Goal: Task Accomplishment & Management: Manage account settings

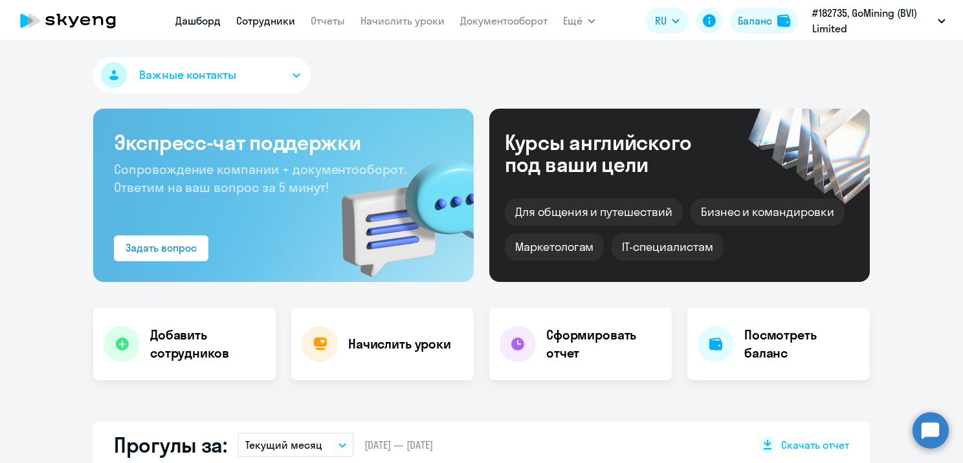
click at [265, 18] on link "Сотрудники" at bounding box center [265, 20] width 59 height 13
select select "30"
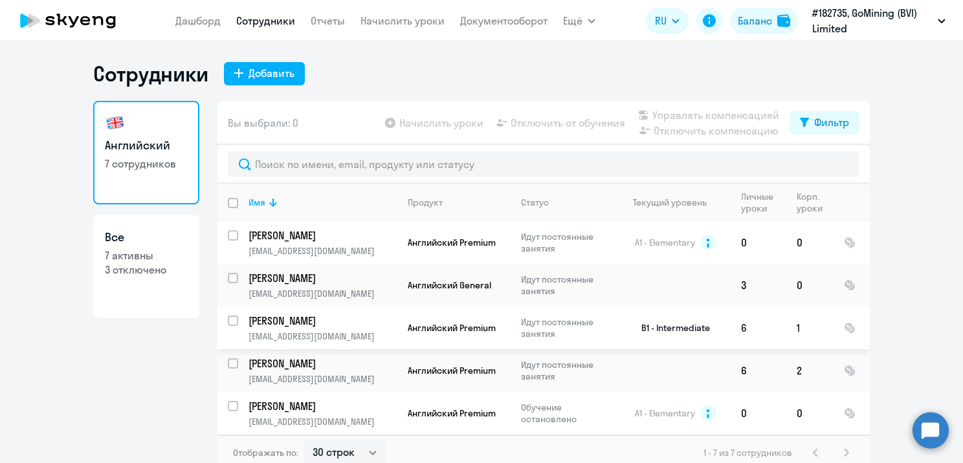
click at [367, 317] on p "[PERSON_NAME]" at bounding box center [321, 321] width 146 height 14
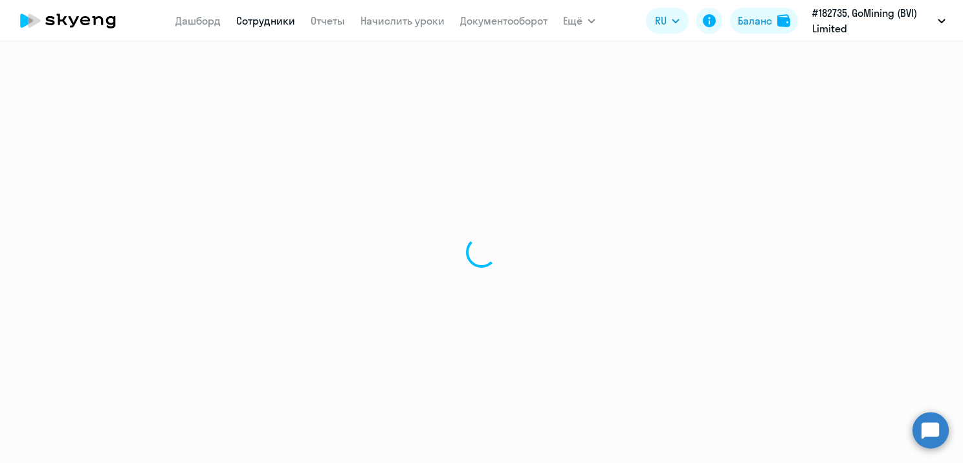
select select "english"
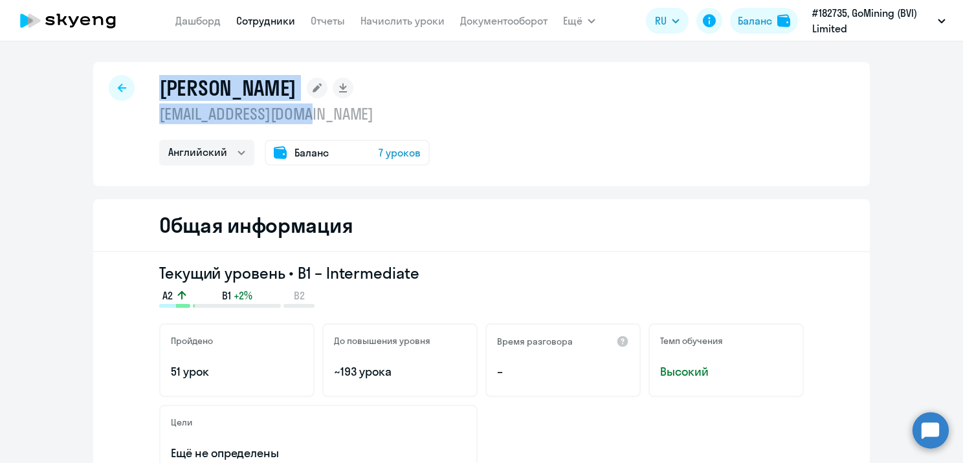
drag, startPoint x: 329, startPoint y: 119, endPoint x: 123, endPoint y: 118, distance: 205.8
click at [123, 118] on div "[PERSON_NAME] [EMAIL_ADDRESS][DOMAIN_NAME] Английский Баланс 7 уроков" at bounding box center [481, 124] width 776 height 124
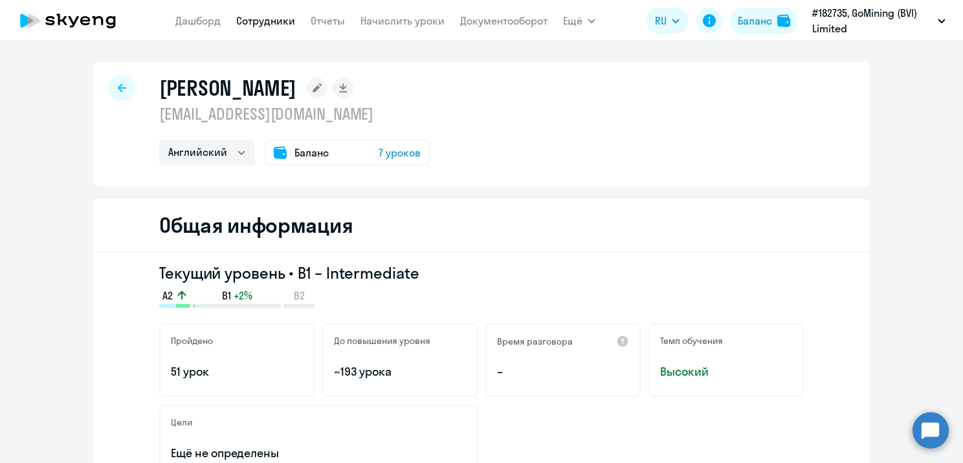
click at [509, 128] on div "[PERSON_NAME] [EMAIL_ADDRESS][DOMAIN_NAME] Английский Баланс 7 уроков" at bounding box center [481, 124] width 776 height 124
drag, startPoint x: 308, startPoint y: 118, endPoint x: 142, endPoint y: 116, distance: 165.7
click at [142, 116] on div "[PERSON_NAME] [EMAIL_ADDRESS][DOMAIN_NAME] Английский Баланс 7 уроков" at bounding box center [481, 124] width 776 height 124
copy p "[EMAIL_ADDRESS][DOMAIN_NAME]"
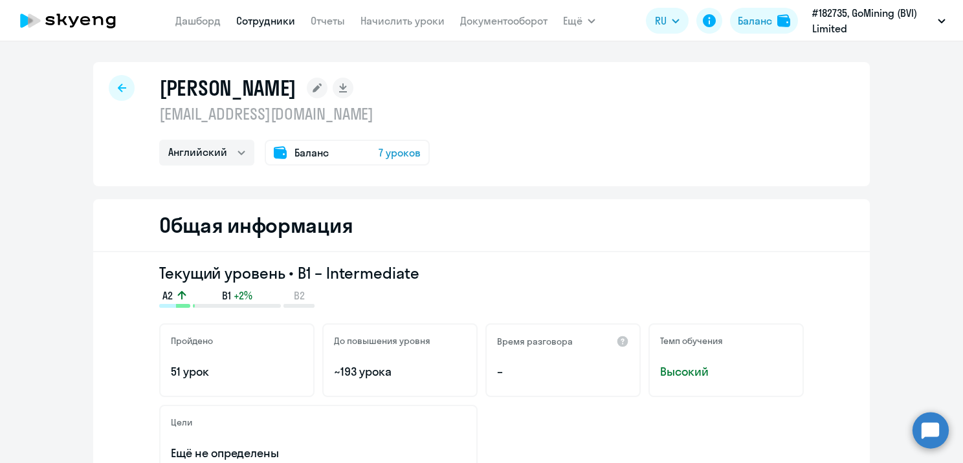
click at [551, 141] on div "[PERSON_NAME] [EMAIL_ADDRESS][DOMAIN_NAME] Английский Баланс 7 уроков" at bounding box center [481, 124] width 776 height 124
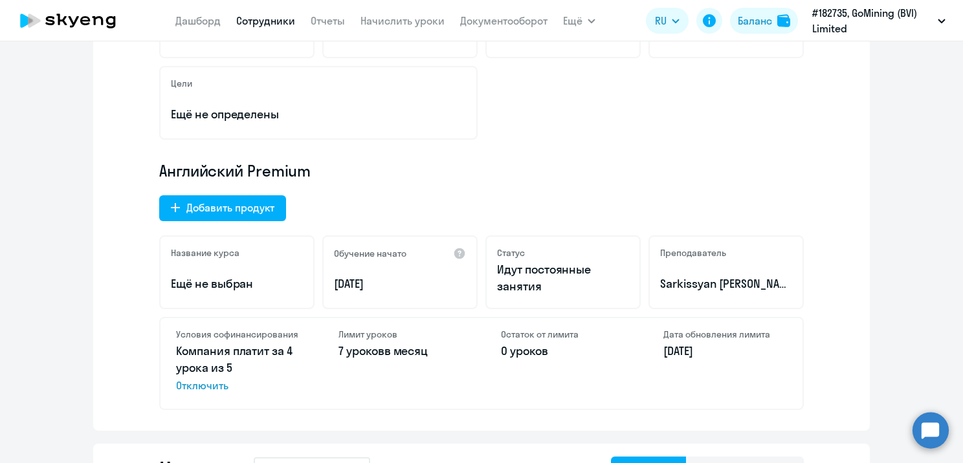
scroll to position [259, 0]
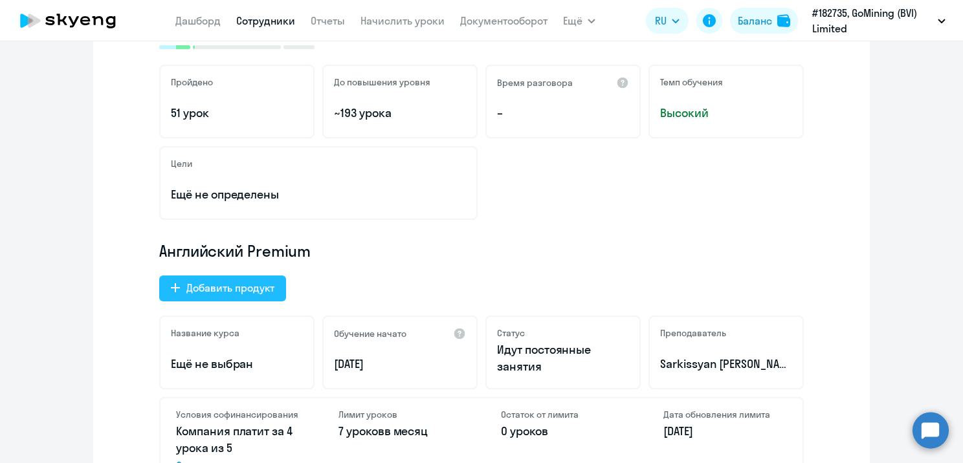
click at [245, 281] on div "Добавить продукт" at bounding box center [230, 288] width 88 height 16
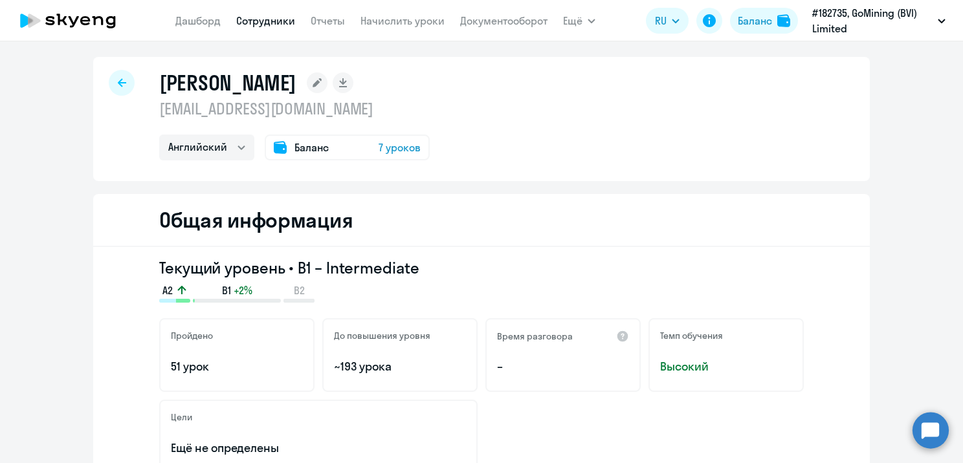
select select "english_adult_not_native_speaker"
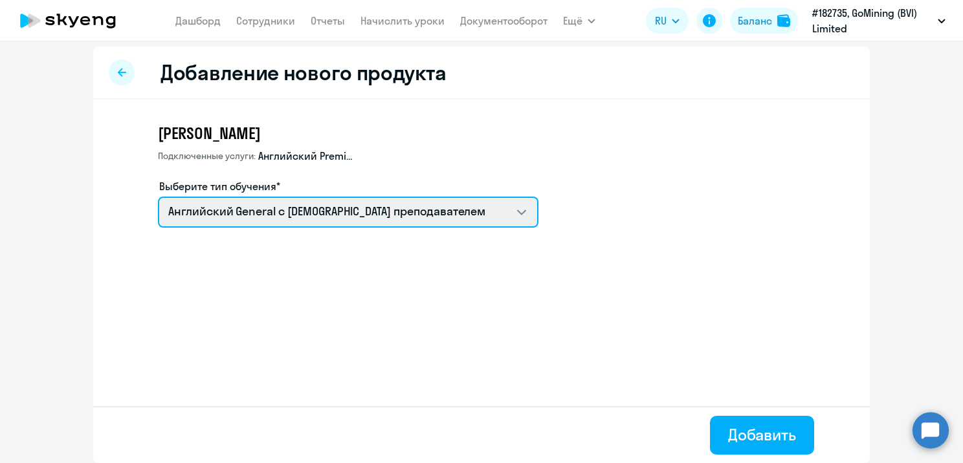
click at [489, 212] on select "Английский General с [DEMOGRAPHIC_DATA] преподавателем" at bounding box center [348, 212] width 380 height 31
click at [158, 197] on select "Английский General с [DEMOGRAPHIC_DATA] преподавателем" at bounding box center [348, 212] width 380 height 31
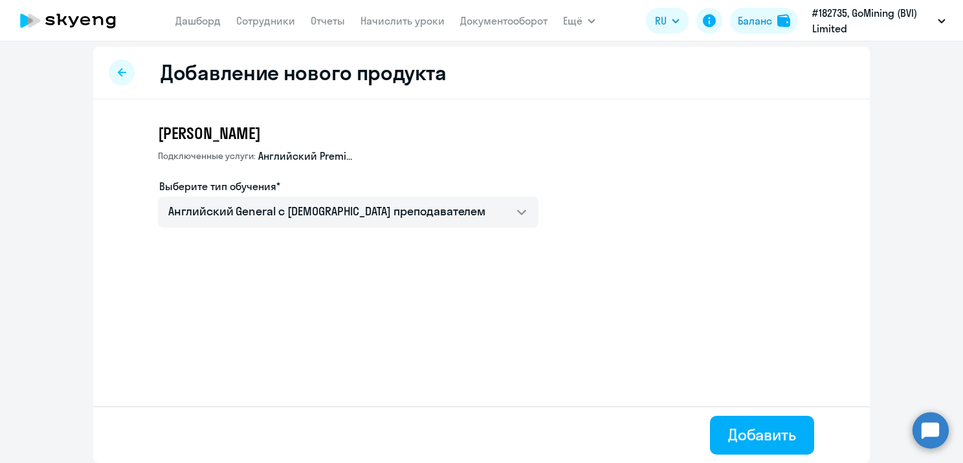
click at [122, 72] on div at bounding box center [122, 73] width 26 height 26
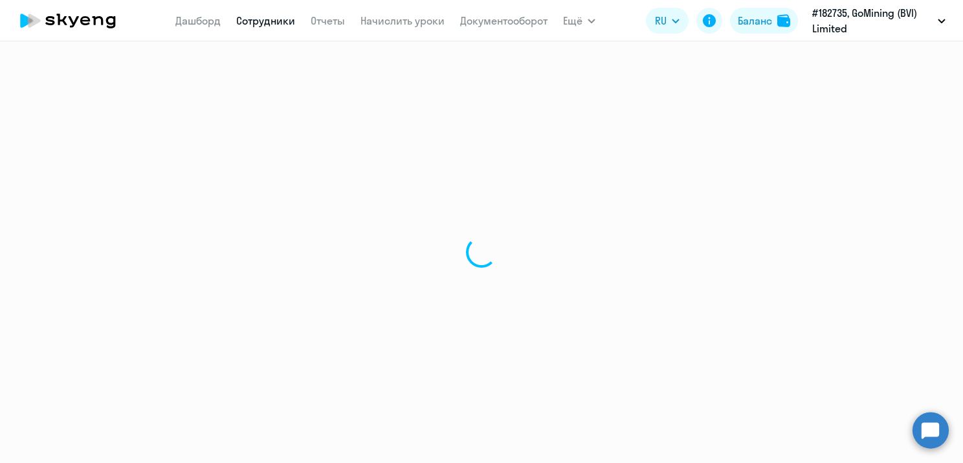
select select "english"
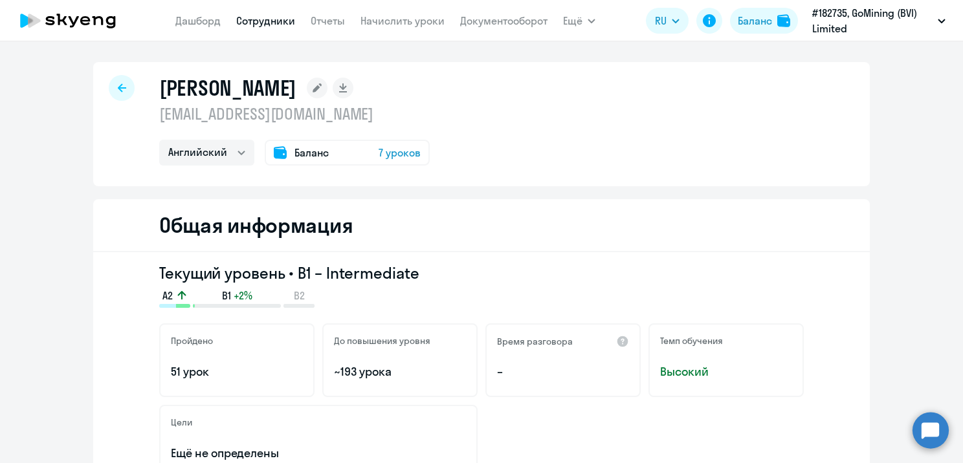
click at [118, 80] on div at bounding box center [122, 88] width 26 height 26
select select "30"
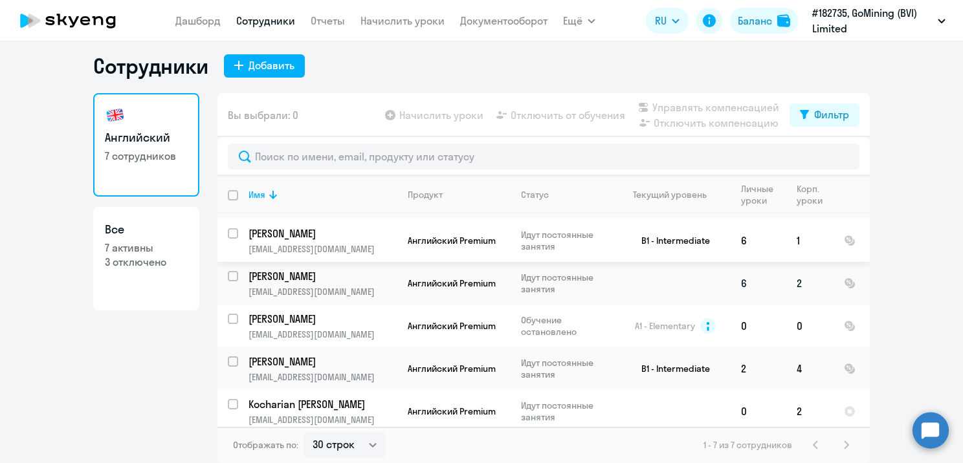
scroll to position [87, 0]
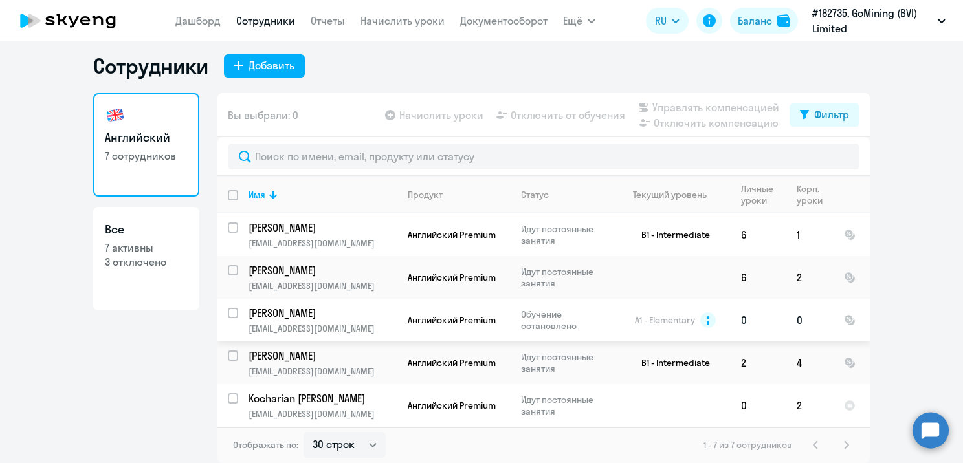
click at [340, 312] on p "[PERSON_NAME]" at bounding box center [321, 313] width 146 height 14
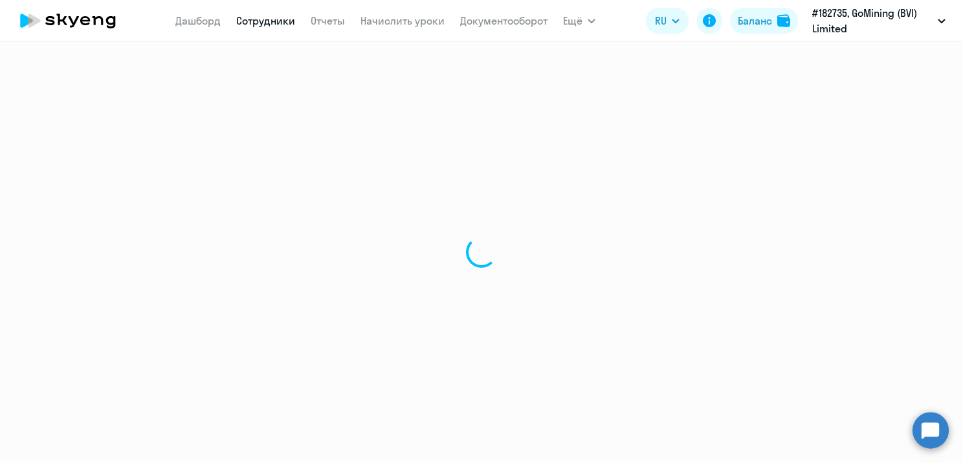
select select "english"
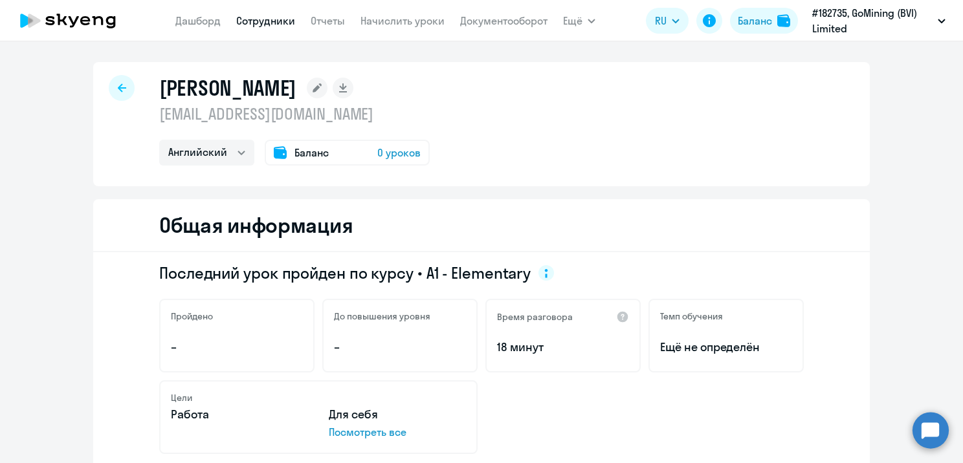
click at [102, 85] on div "[PERSON_NAME] [EMAIL_ADDRESS][DOMAIN_NAME] Английский Баланс 0 уроков" at bounding box center [481, 124] width 776 height 124
click at [117, 81] on div at bounding box center [122, 88] width 26 height 26
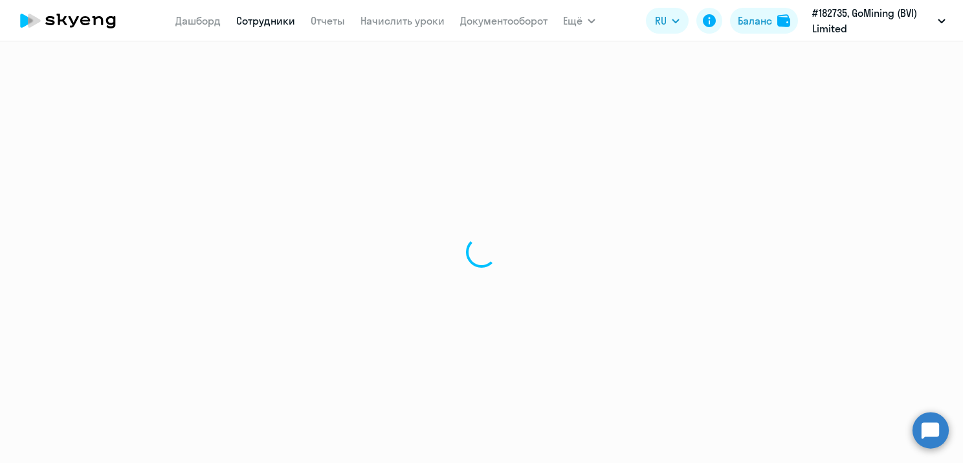
select select "30"
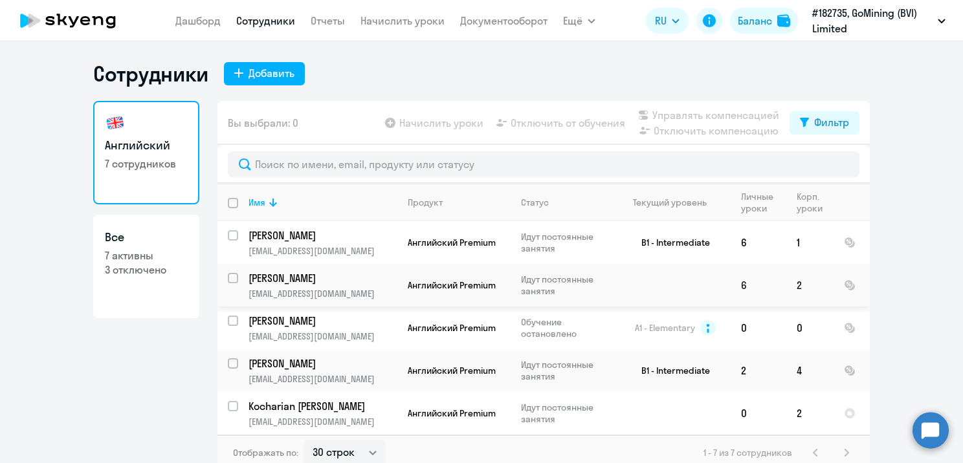
scroll to position [87, 0]
click at [228, 316] on input "select row 12628886" at bounding box center [241, 329] width 26 height 26
checkbox input "true"
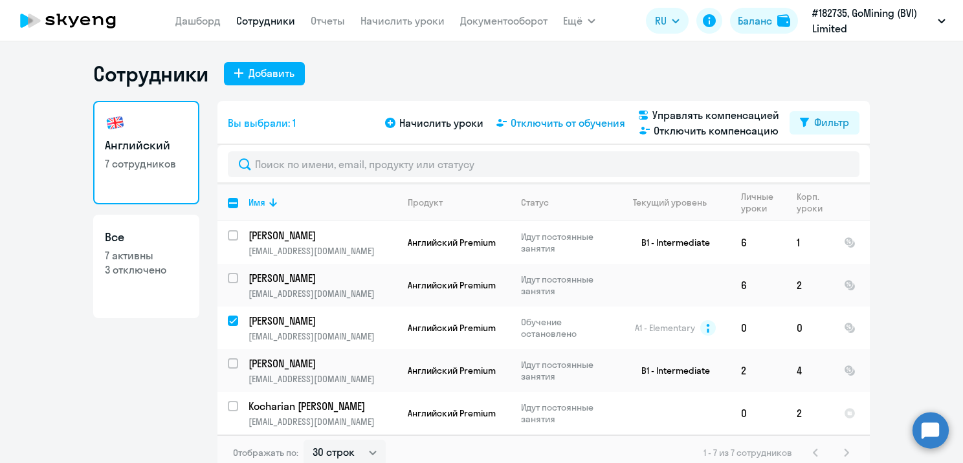
click at [562, 124] on span "Отключить от обучения" at bounding box center [568, 123] width 115 height 16
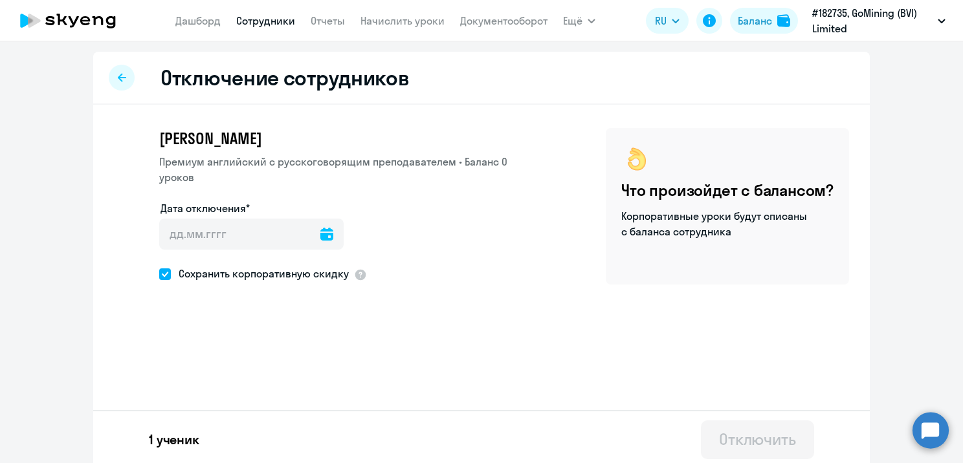
click at [320, 239] on icon at bounding box center [326, 234] width 13 height 13
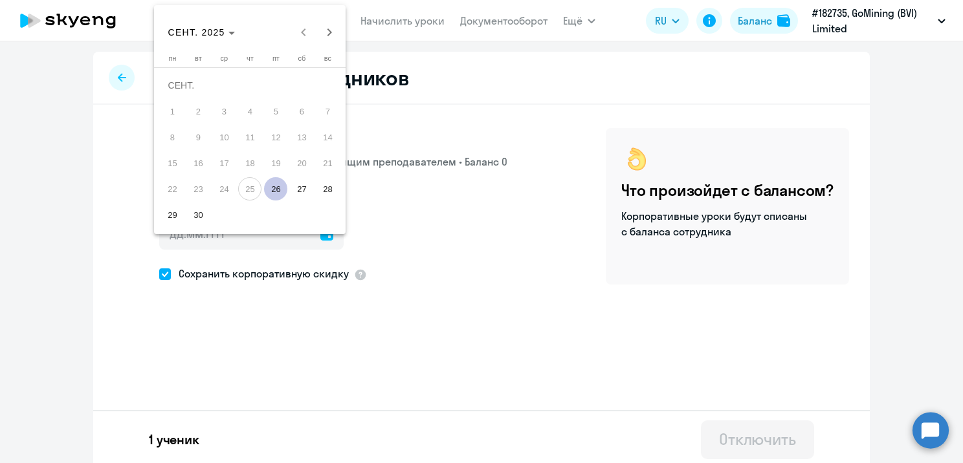
click at [274, 189] on span "26" at bounding box center [275, 188] width 23 height 23
type input "[DATE]"
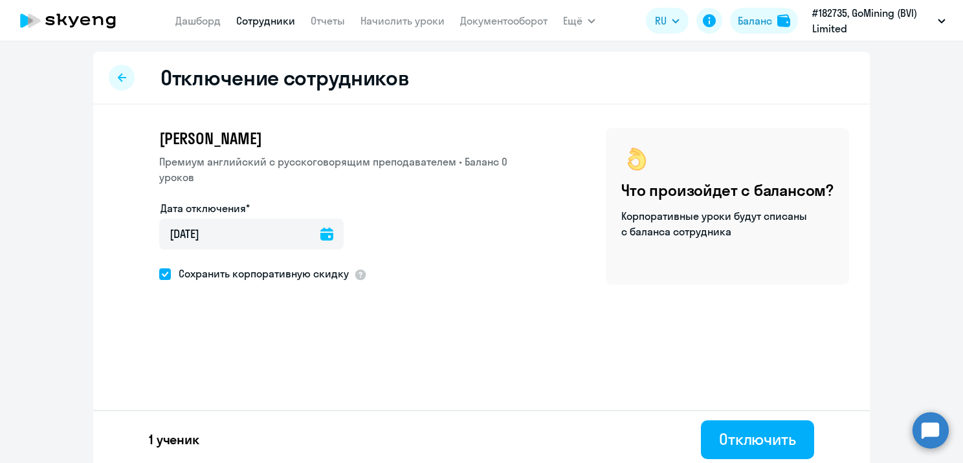
click at [405, 212] on div "Дата отключения* [DATE] [DATE]" at bounding box center [349, 233] width 380 height 65
click at [753, 440] on div "Отключить" at bounding box center [757, 439] width 77 height 21
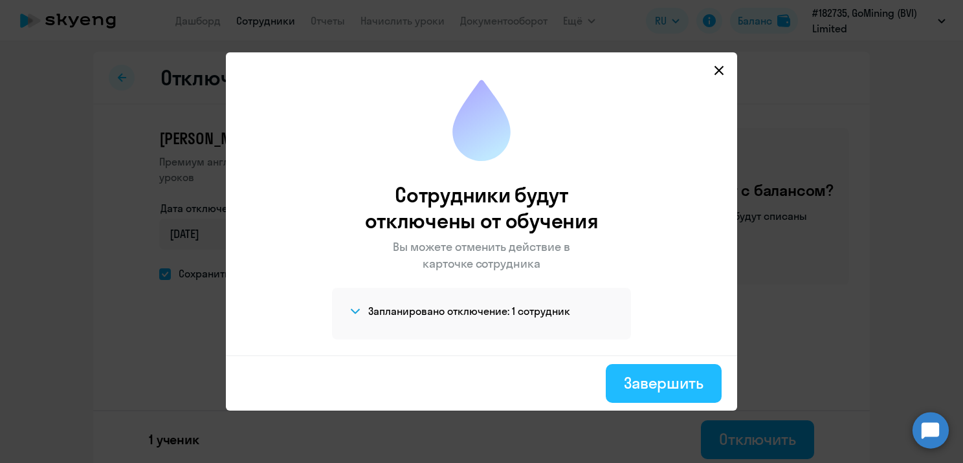
click at [645, 373] on div "Завершить" at bounding box center [664, 383] width 80 height 21
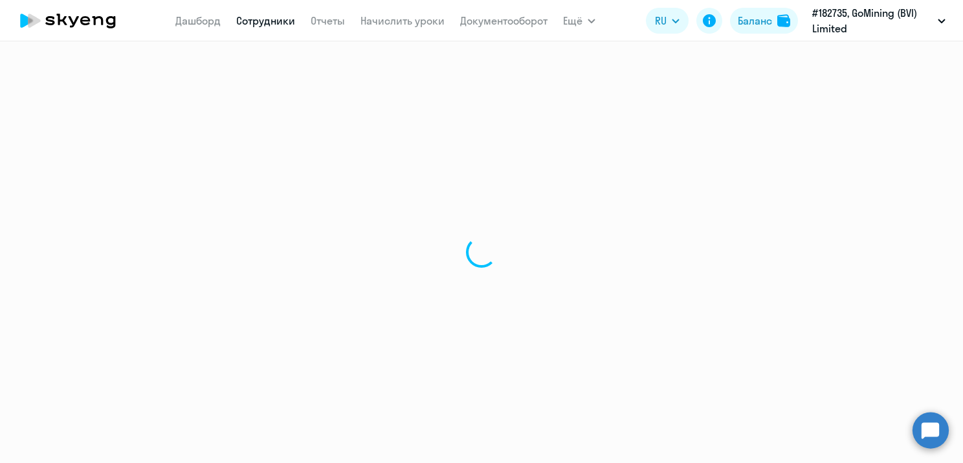
select select "30"
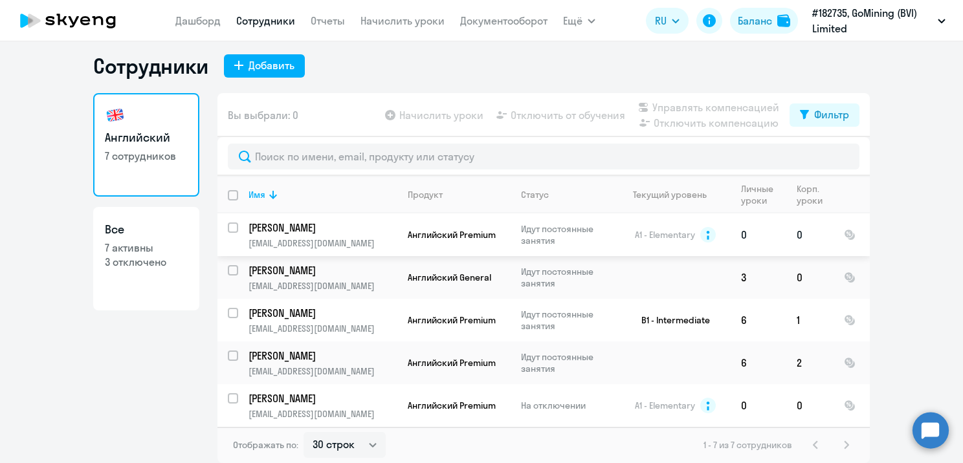
click at [324, 228] on p "[PERSON_NAME]" at bounding box center [321, 228] width 146 height 14
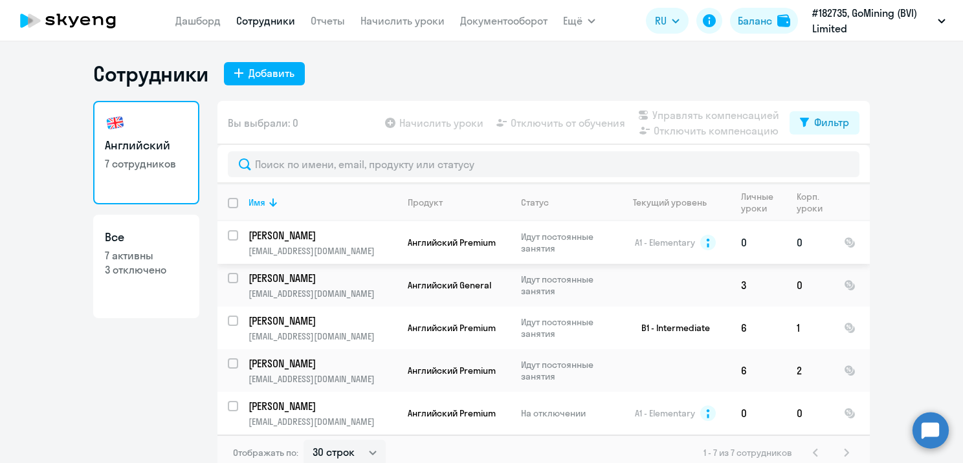
select select "english"
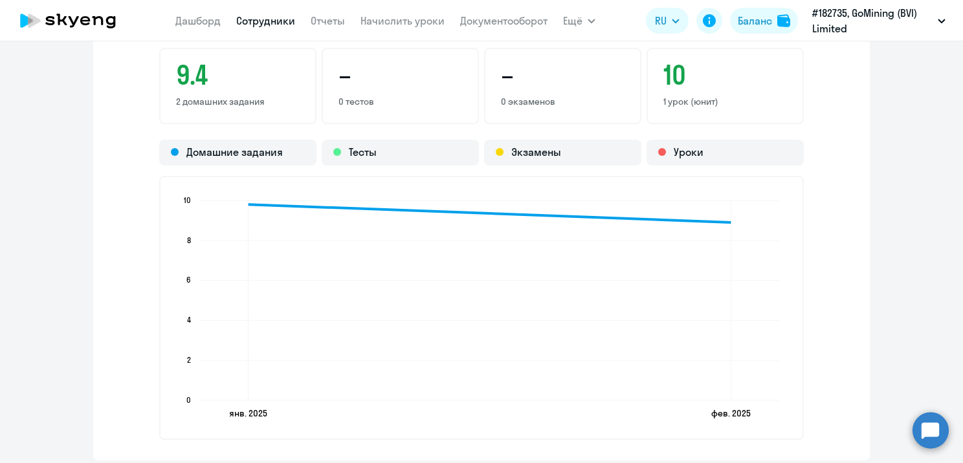
scroll to position [1165, 0]
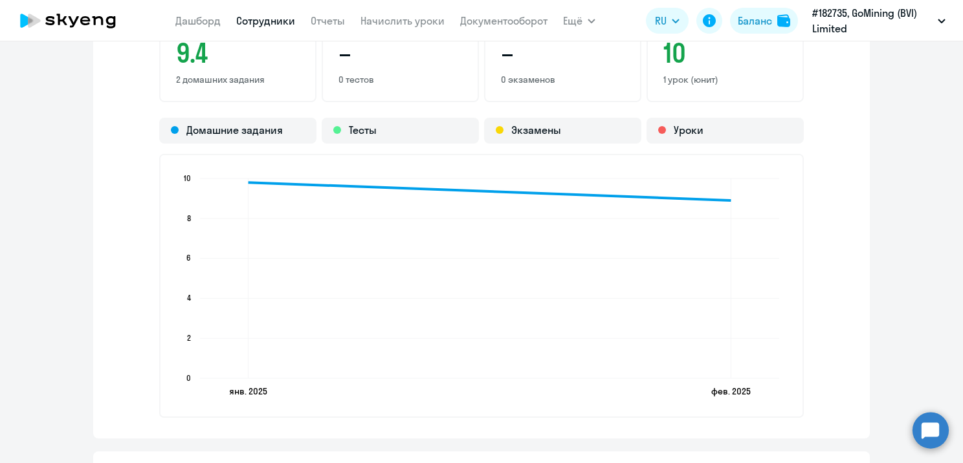
click at [801, 236] on div "Средние баллы за выполненные домашние задания, тесты и экзамены. 9.4 2 домашних…" at bounding box center [481, 211] width 776 height 454
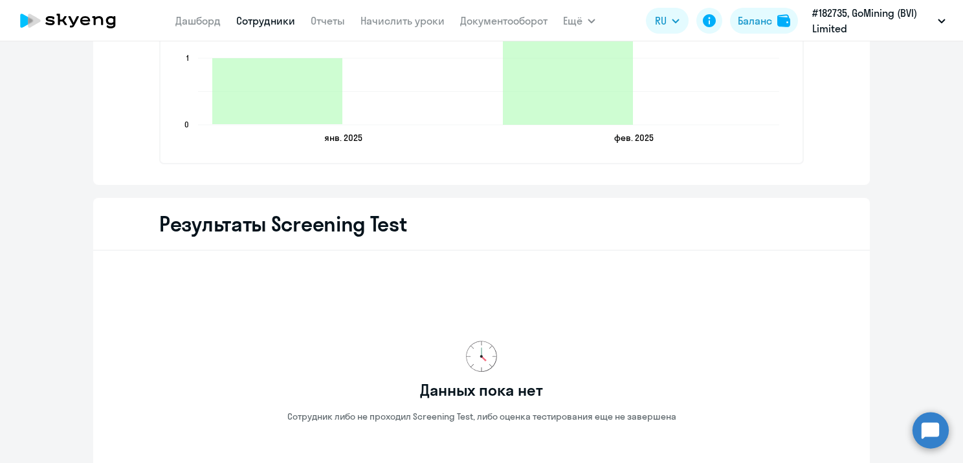
scroll to position [1682, 0]
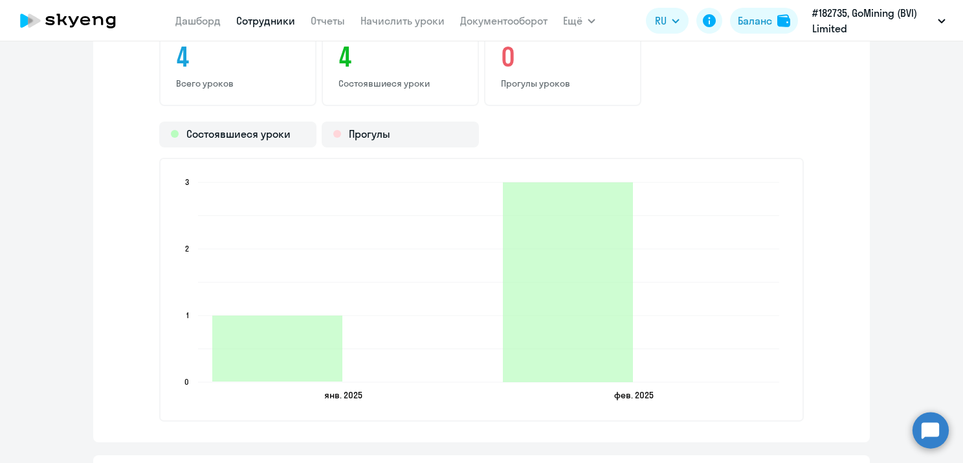
click at [744, 338] on icon "[DATE] [DATE] [DATE] [DATE] 0 0 1 1 2 2 3 3" at bounding box center [481, 290] width 615 height 228
click at [763, 335] on icon "[DATE] [DATE] [DATE] [DATE] 0 0 1 1 2 2 3 3" at bounding box center [481, 290] width 615 height 228
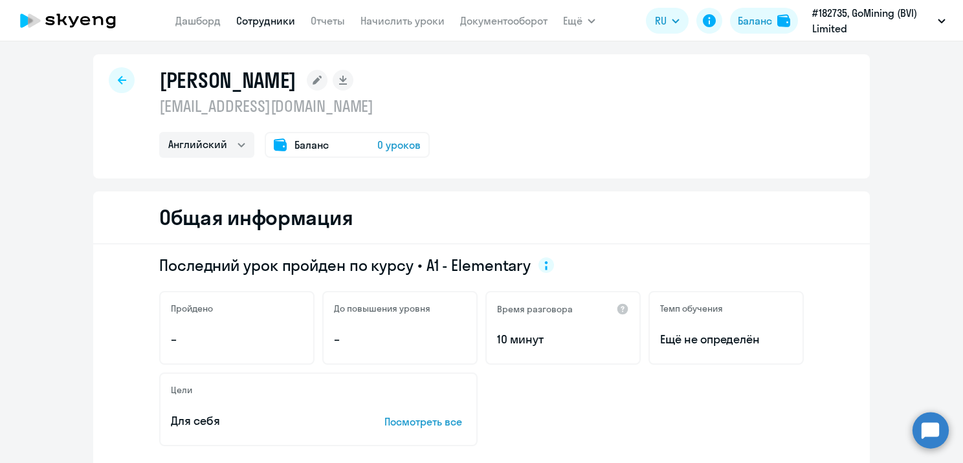
scroll to position [0, 0]
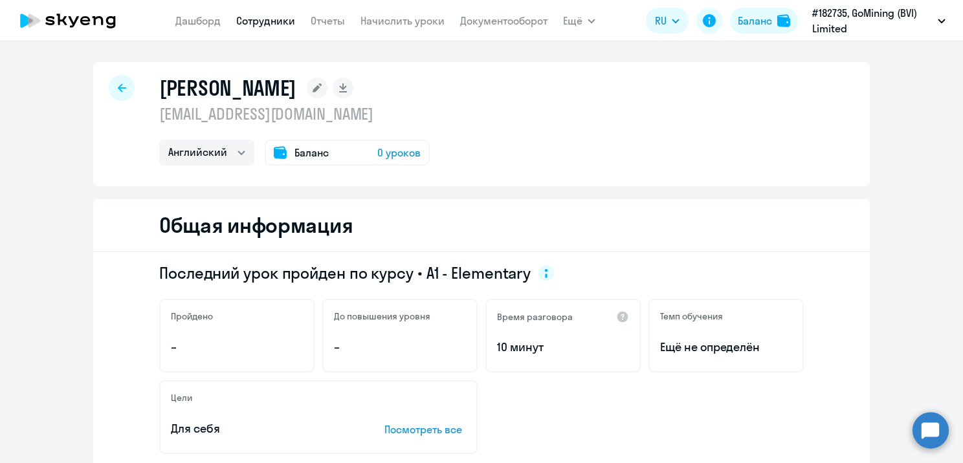
click at [116, 80] on div at bounding box center [122, 88] width 26 height 26
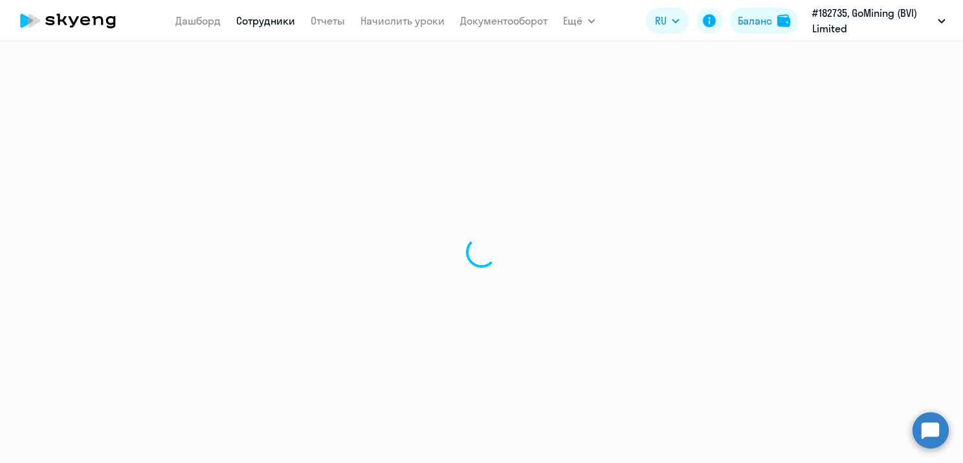
select select "30"
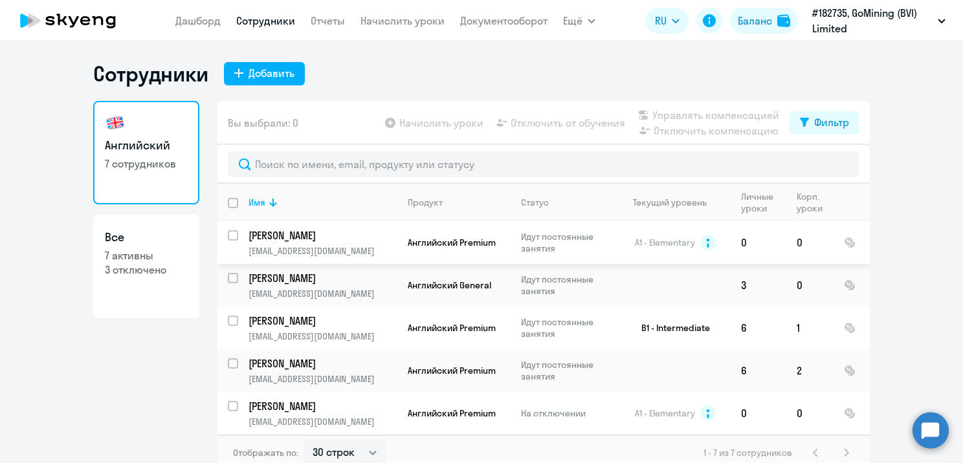
click at [232, 237] on input "select row 10579330" at bounding box center [241, 243] width 26 height 26
checkbox input "true"
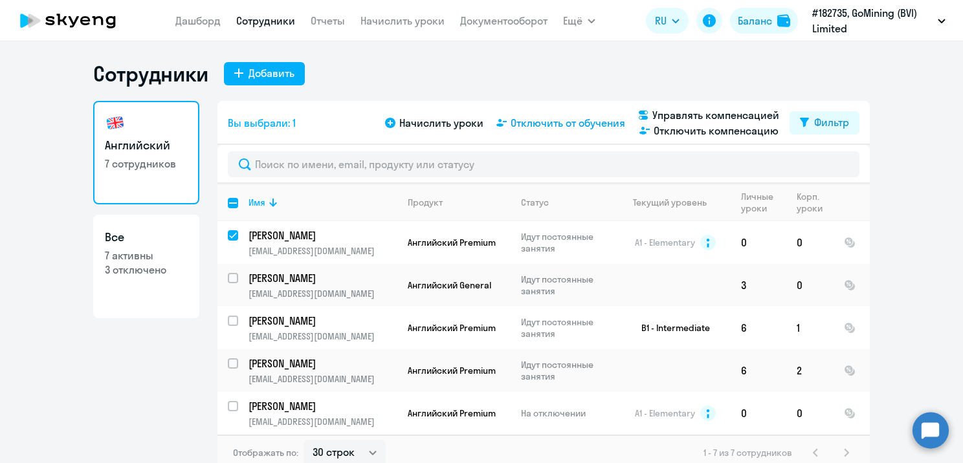
click at [599, 122] on span "Отключить от обучения" at bounding box center [568, 123] width 115 height 16
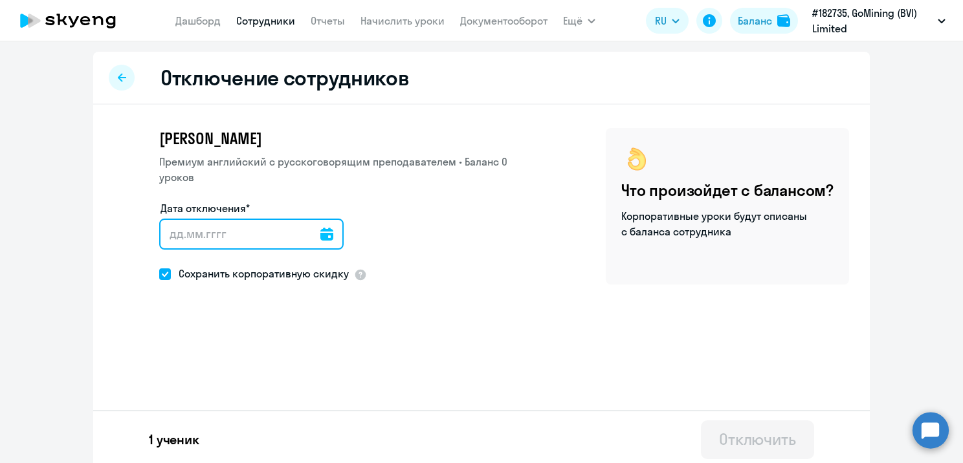
click at [324, 233] on input "Дата отключения*" at bounding box center [251, 234] width 184 height 31
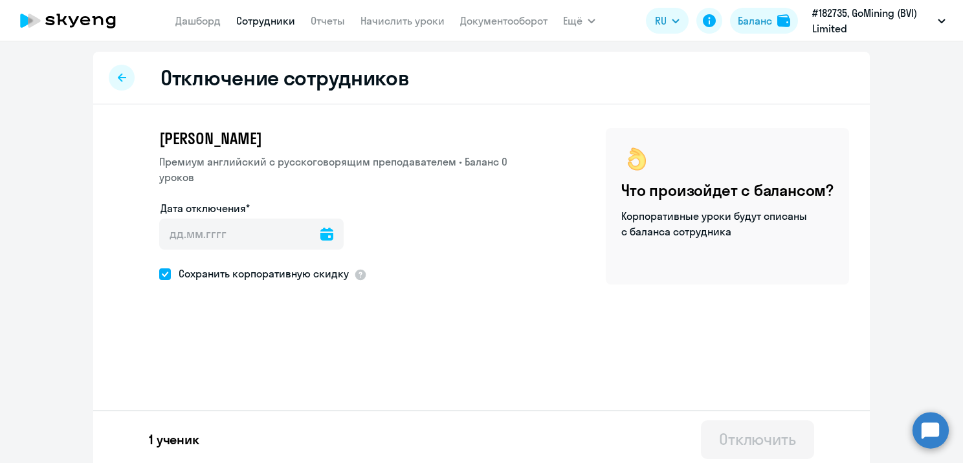
click at [320, 236] on icon at bounding box center [326, 234] width 13 height 13
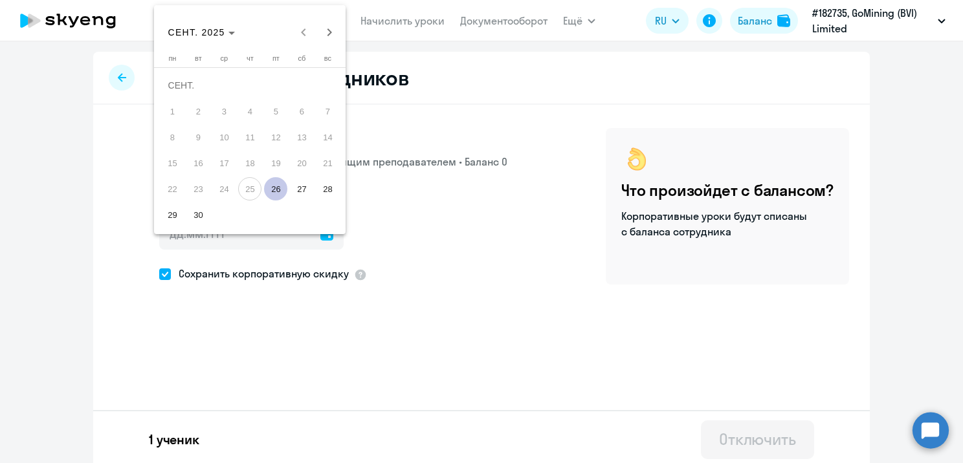
click at [278, 191] on span "26" at bounding box center [275, 188] width 23 height 23
type input "[DATE]"
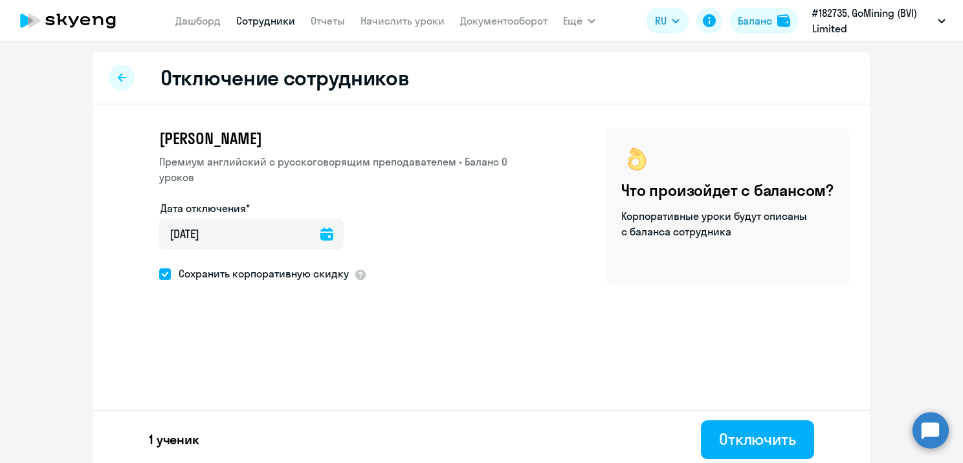
click at [365, 201] on div "Дата отключения* [DATE] [DATE]" at bounding box center [349, 233] width 380 height 65
click at [756, 438] on div "Отключить" at bounding box center [757, 439] width 77 height 21
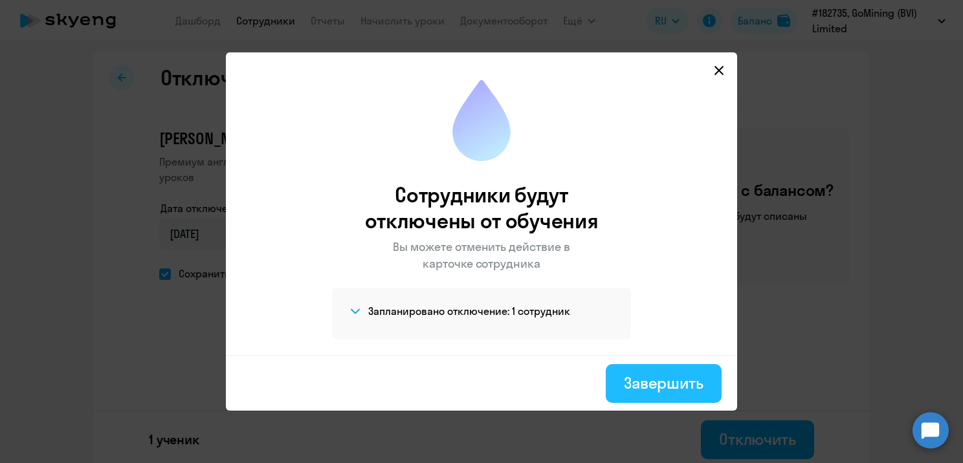
click at [660, 388] on div "Завершить" at bounding box center [664, 383] width 80 height 21
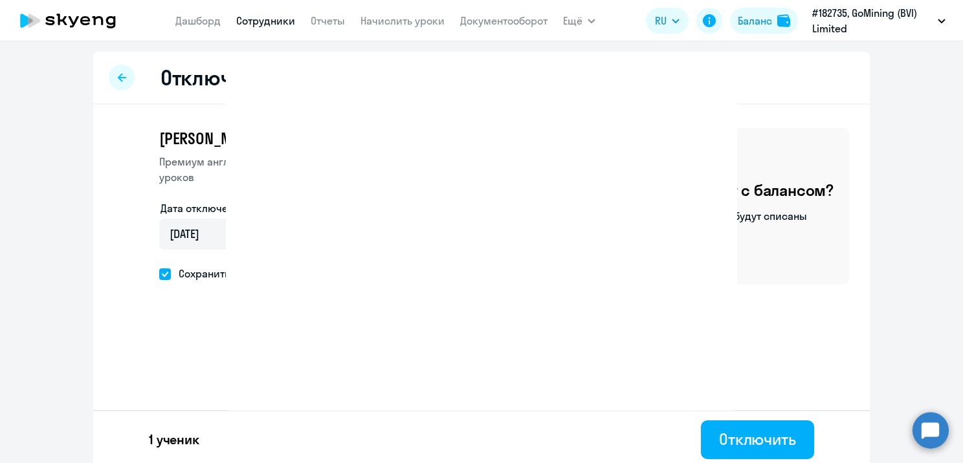
select select "30"
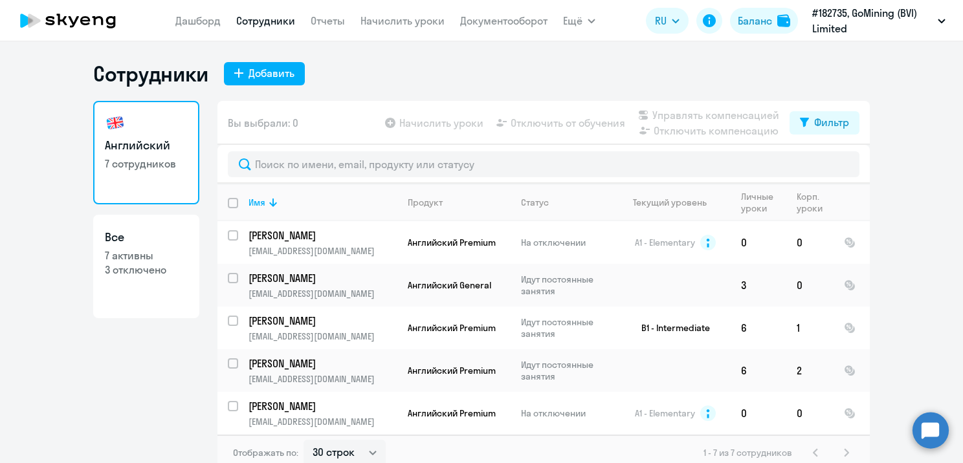
click at [899, 26] on p "#182735, GoMining (BVI) Limited [GEOGRAPHIC_DATA]" at bounding box center [872, 20] width 120 height 31
click at [901, 26] on p "#182735, GoMining (BVI) Limited [GEOGRAPHIC_DATA]" at bounding box center [872, 20] width 120 height 31
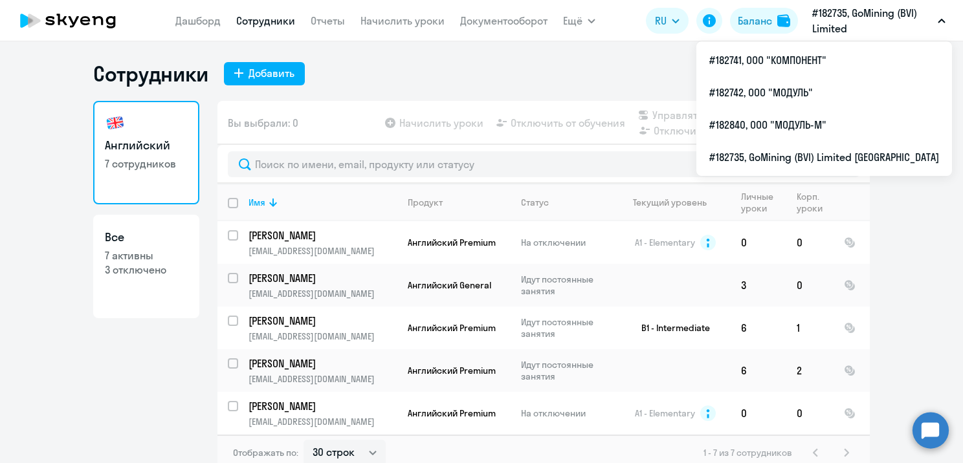
click at [901, 26] on p "#182735, GoMining (BVI) Limited [GEOGRAPHIC_DATA]" at bounding box center [872, 20] width 120 height 31
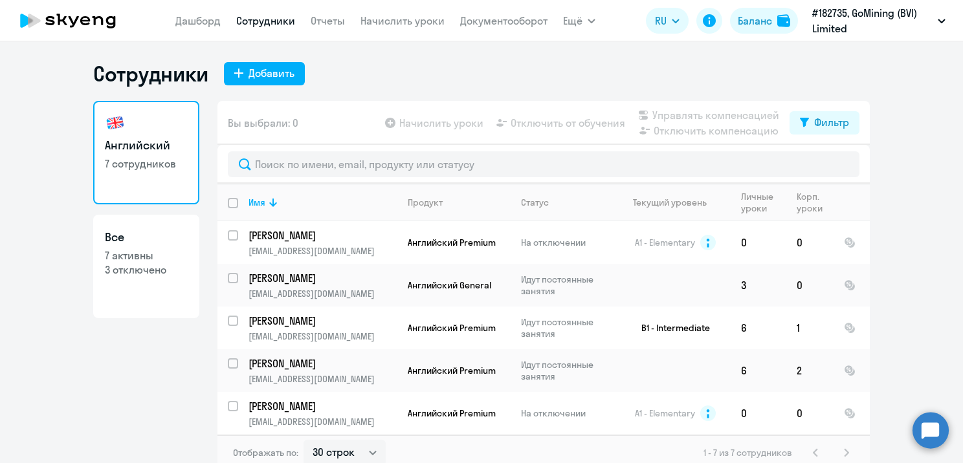
click at [844, 26] on p "#182735, GoMining (BVI) Limited [GEOGRAPHIC_DATA]" at bounding box center [872, 20] width 120 height 31
click at [839, 34] on p "#182735, GoMining (BVI) Limited [GEOGRAPHIC_DATA]" at bounding box center [872, 20] width 120 height 31
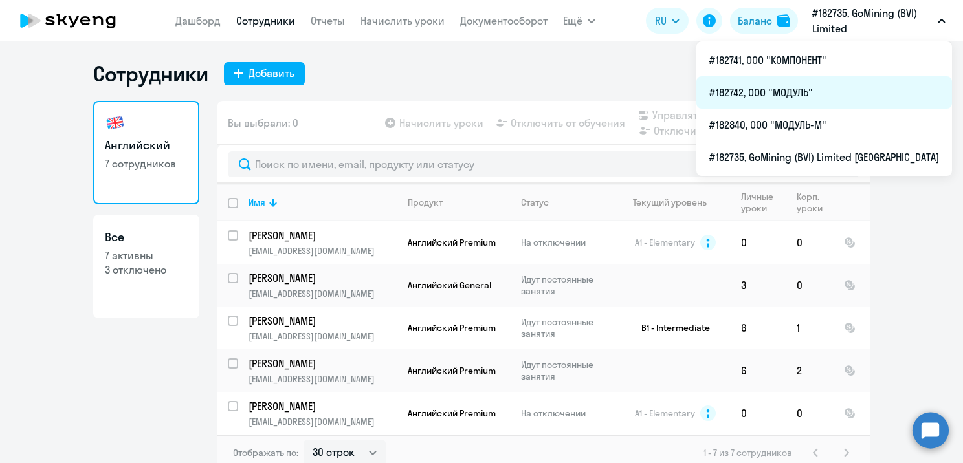
click at [817, 94] on li "#182742, ООО "МОДУЛЬ"" at bounding box center [824, 92] width 256 height 32
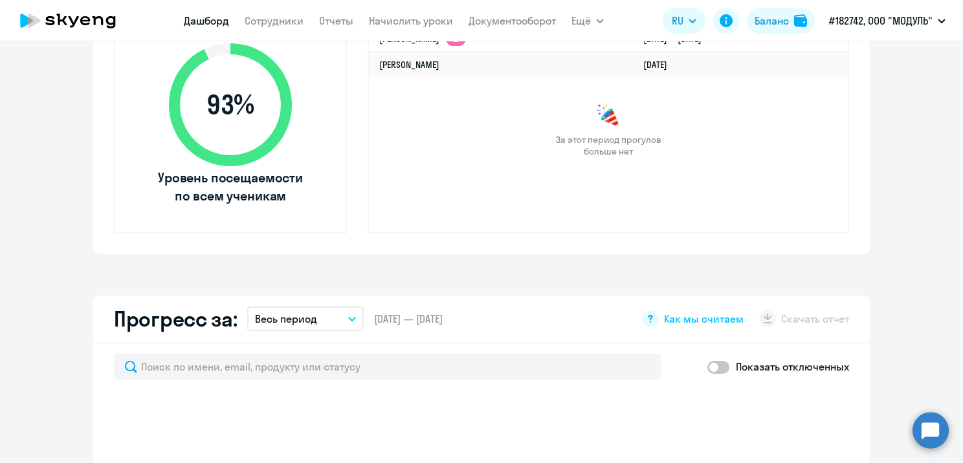
scroll to position [388, 0]
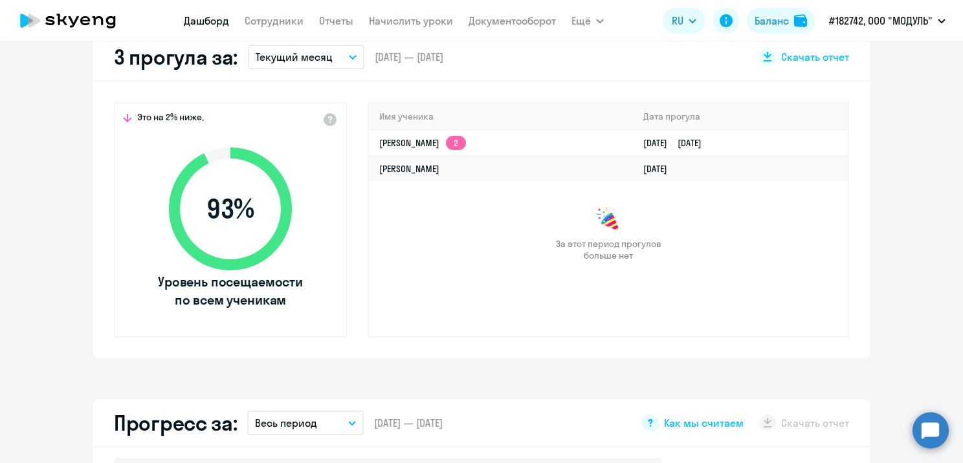
select select "30"
click at [513, 137] on td "[PERSON_NAME] 2" at bounding box center [501, 143] width 264 height 26
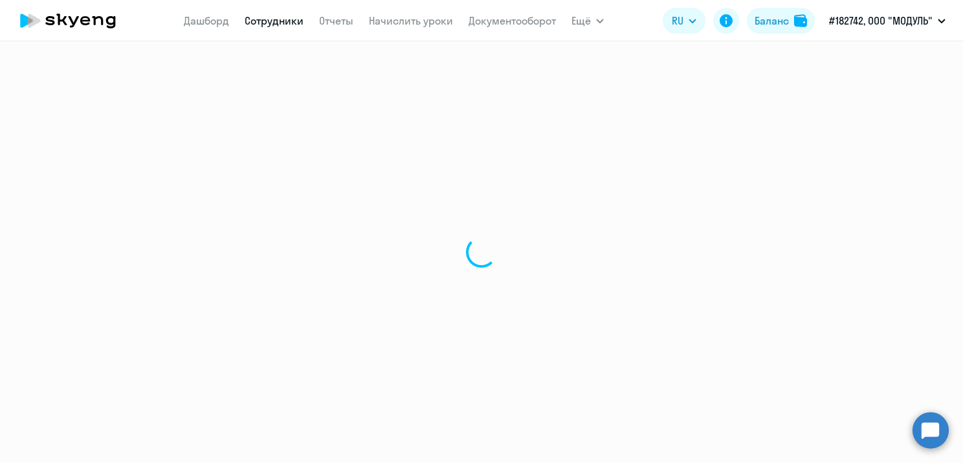
select select "english"
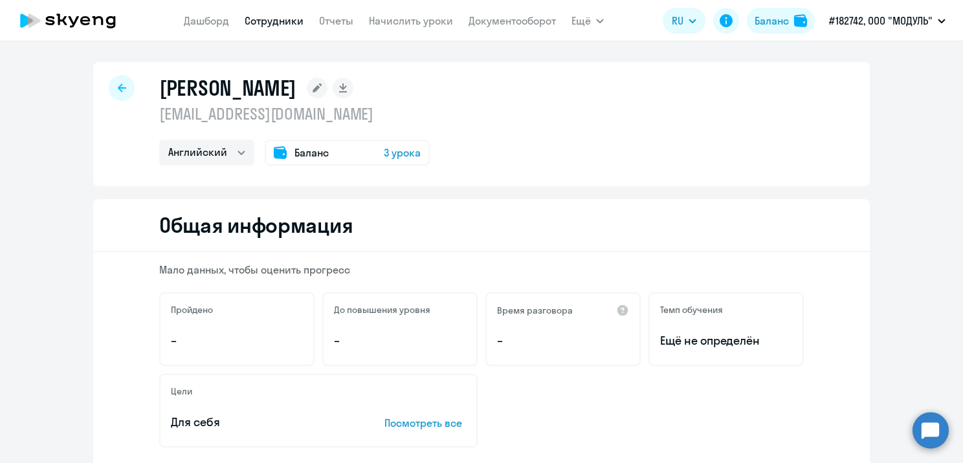
click at [118, 86] on icon at bounding box center [122, 87] width 8 height 9
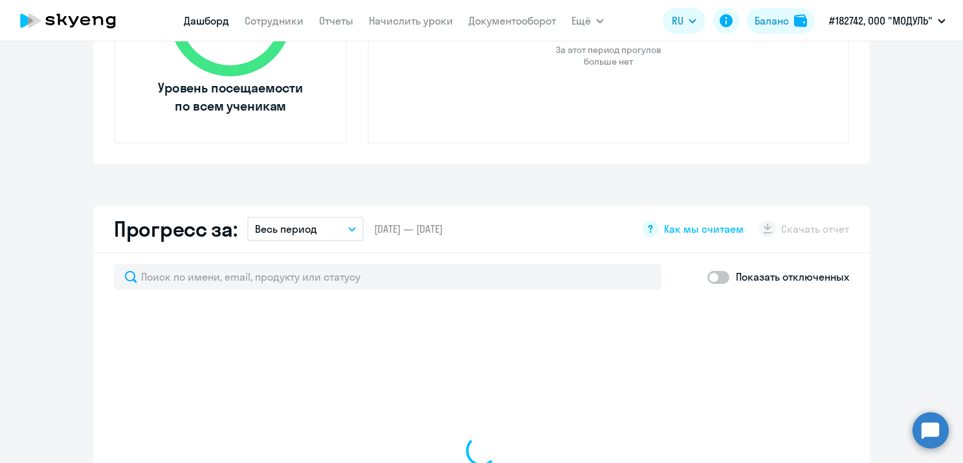
select select "30"
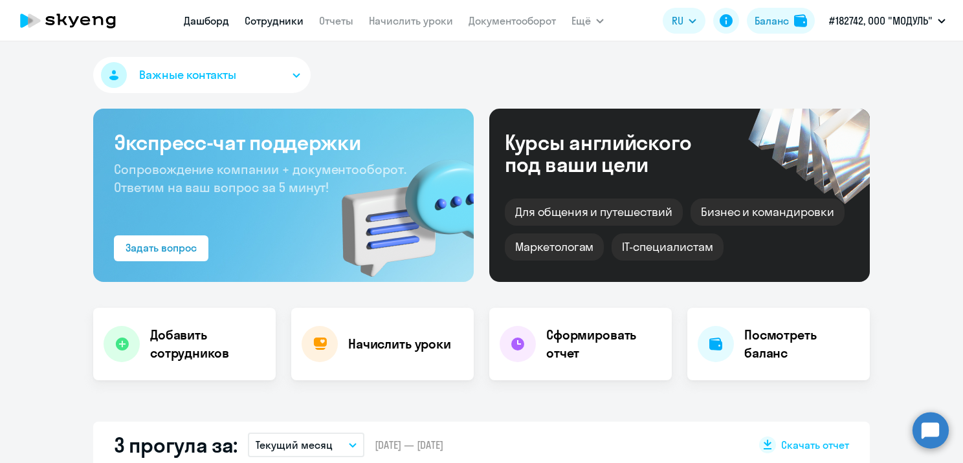
click at [282, 16] on link "Сотрудники" at bounding box center [274, 20] width 59 height 13
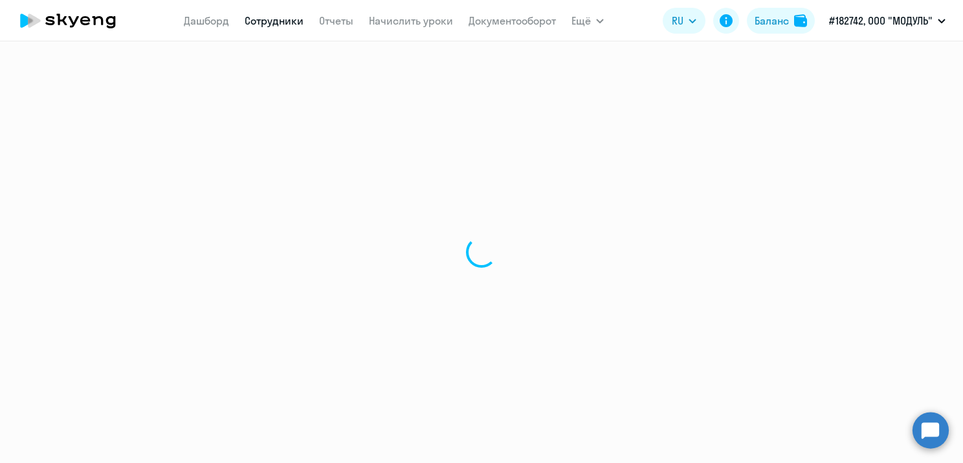
select select "30"
